Goal: Find specific page/section: Find specific page/section

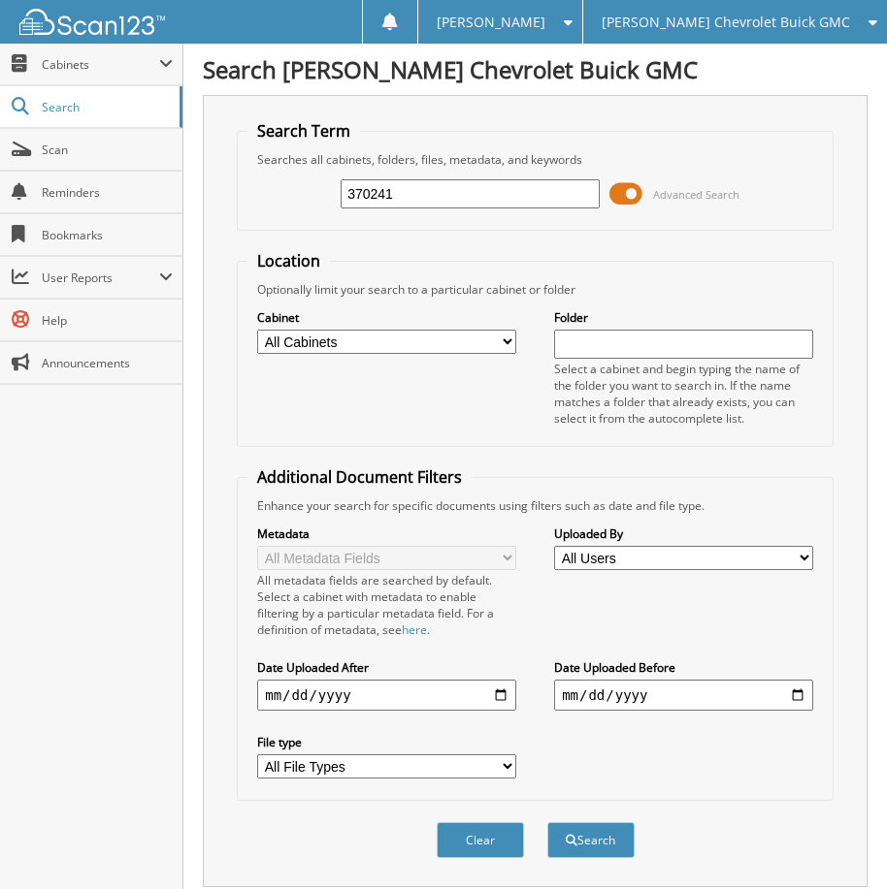
drag, startPoint x: 455, startPoint y: 202, endPoint x: 221, endPoint y: 187, distance: 234.2
click at [221, 187] on div "Search Term Searches all cabinets, folders, files, metadata, and keywords 37024…" at bounding box center [535, 491] width 664 height 792
type input "129118"
click at [547, 823] on button "Search" at bounding box center [590, 841] width 87 height 36
click at [706, 4] on div "[PERSON_NAME] Chevrolet Buick GMC" at bounding box center [735, 22] width 284 height 44
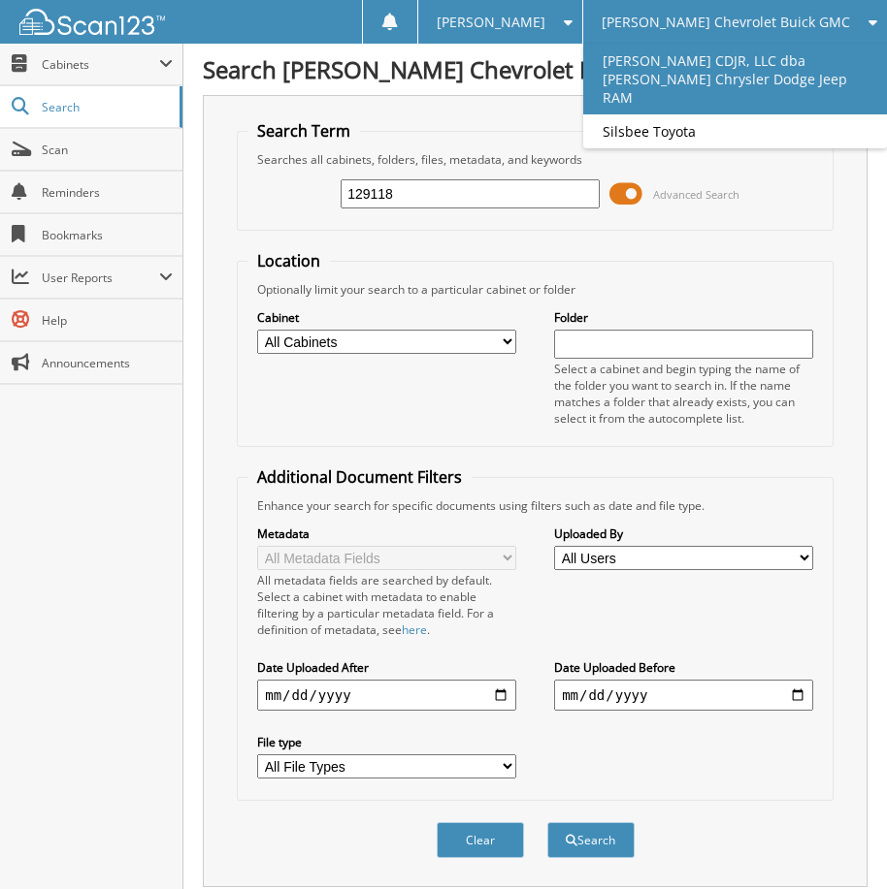
click at [730, 71] on link "[PERSON_NAME] CDJR, LLC dba [PERSON_NAME] Chrysler Dodge Jeep RAM" at bounding box center [735, 79] width 304 height 71
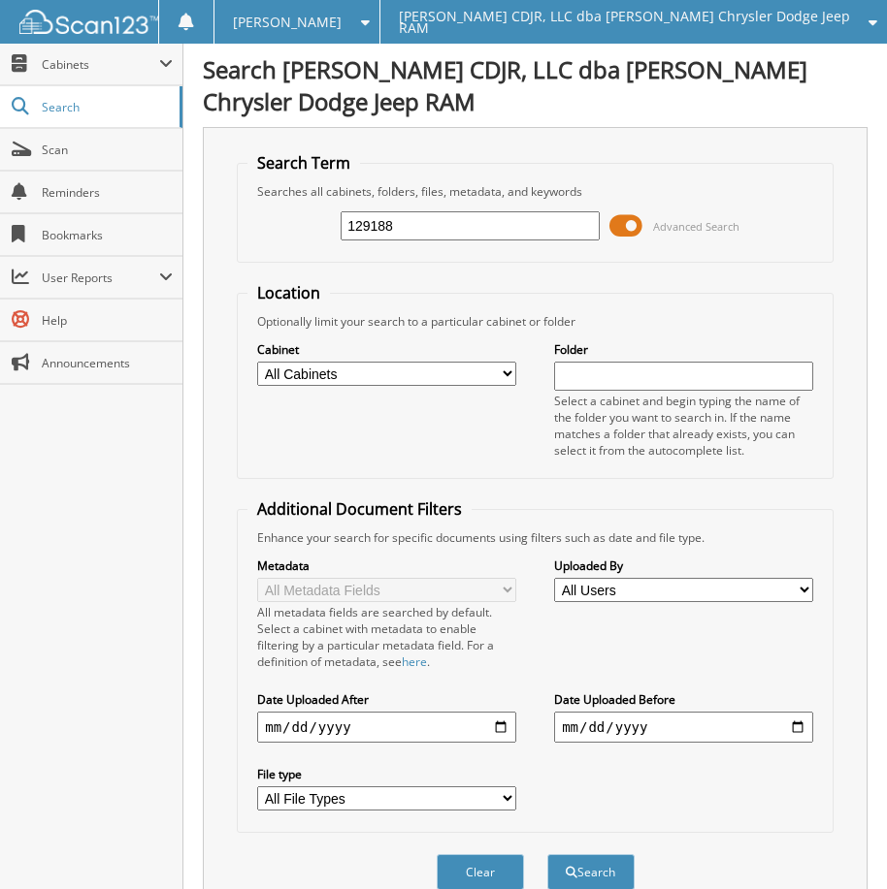
type input "129188"
click at [547, 855] on button "Search" at bounding box center [590, 873] width 87 height 36
drag, startPoint x: 397, startPoint y: 226, endPoint x: 271, endPoint y: 220, distance: 126.2
click at [271, 220] on div "129188 Advanced Search" at bounding box center [534, 226] width 575 height 52
type input "129118"
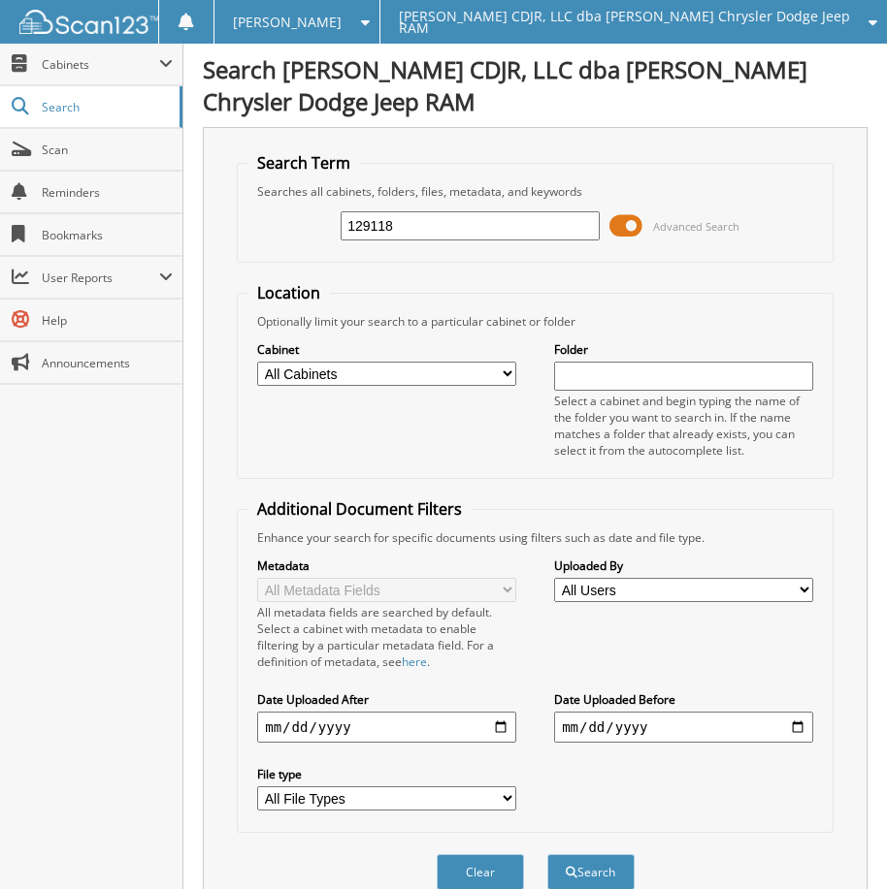
click at [547, 855] on button "Search" at bounding box center [590, 873] width 87 height 36
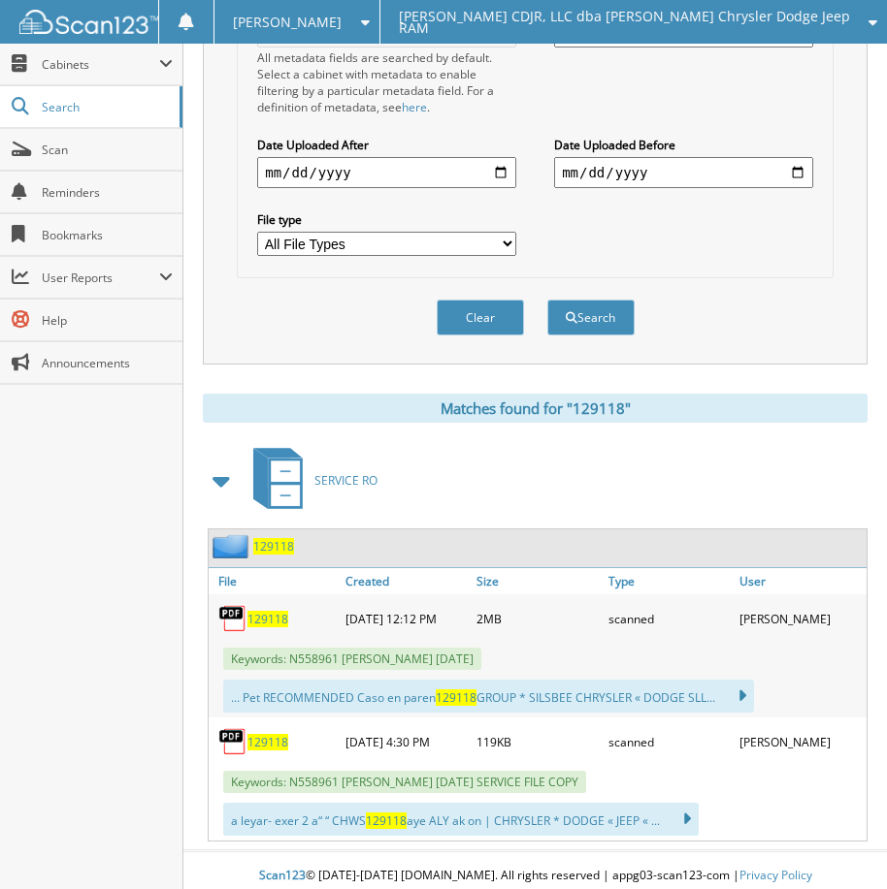
scroll to position [566, 0]
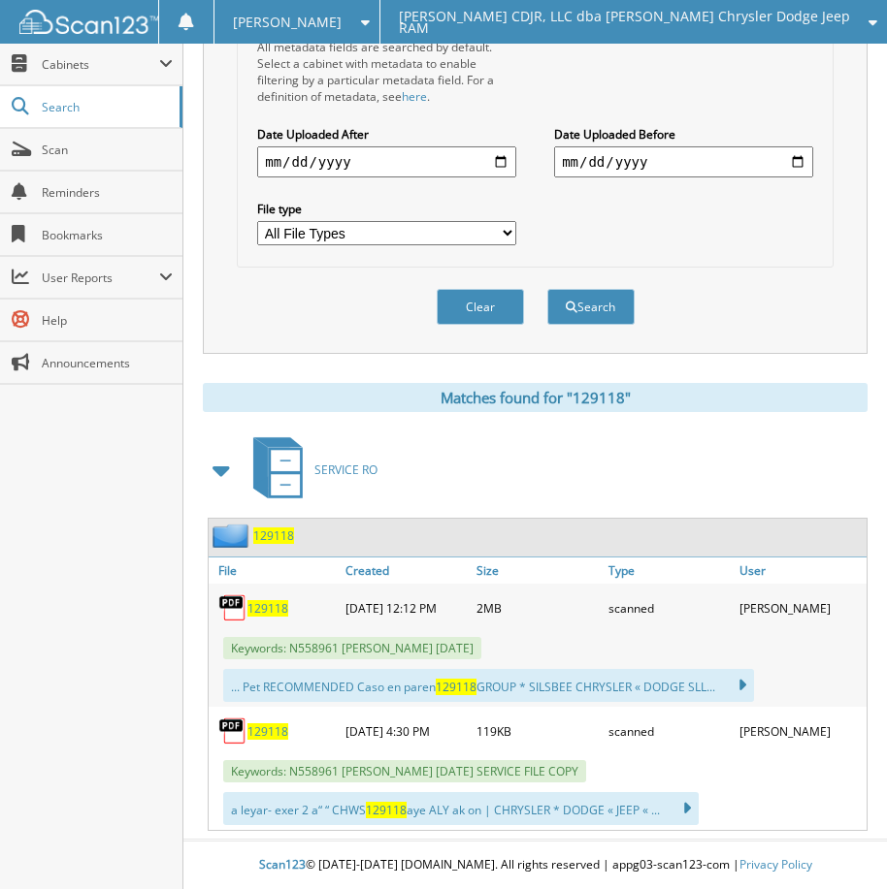
click at [273, 605] on span "129118" at bounding box center [267, 608] width 41 height 16
click at [705, 82] on div "Metadata All Metadata Fields All metadata fields are searched by default. Selec…" at bounding box center [534, 119] width 575 height 276
